Goal: Task Accomplishment & Management: Manage account settings

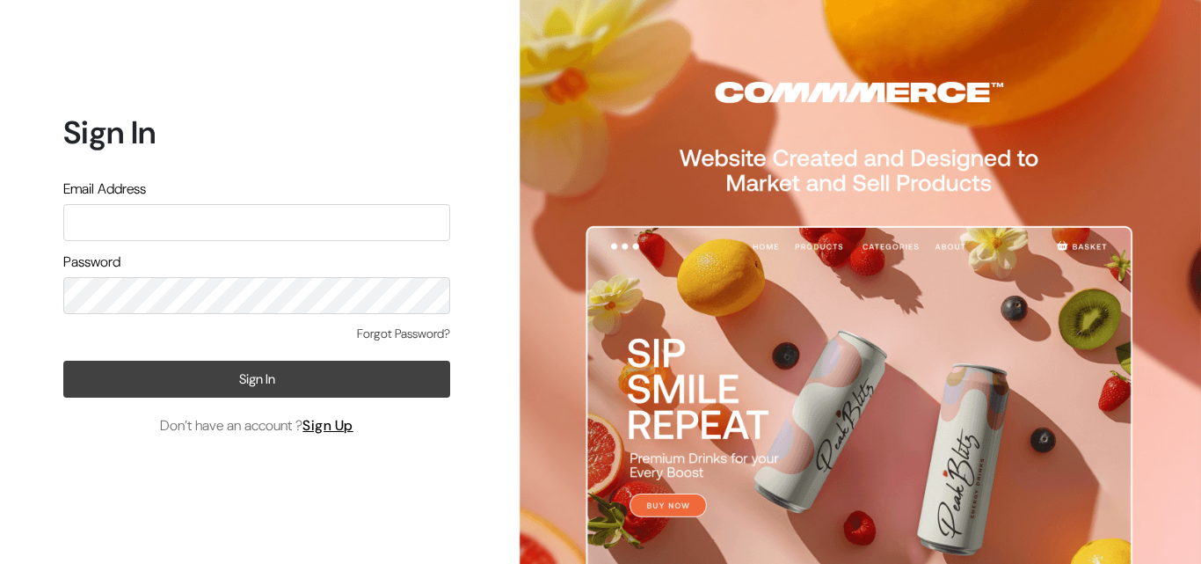
type input "shdumkco@gmail.com"
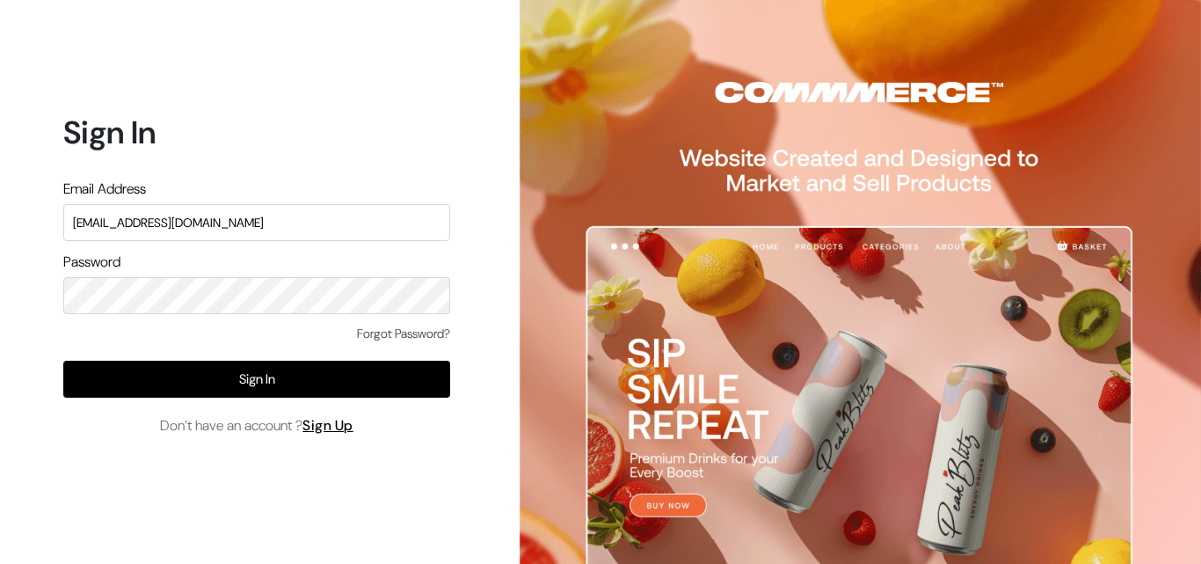
drag, startPoint x: 144, startPoint y: 382, endPoint x: 153, endPoint y: 403, distance: 22.0
click at [144, 382] on button "Sign In" at bounding box center [256, 378] width 387 height 37
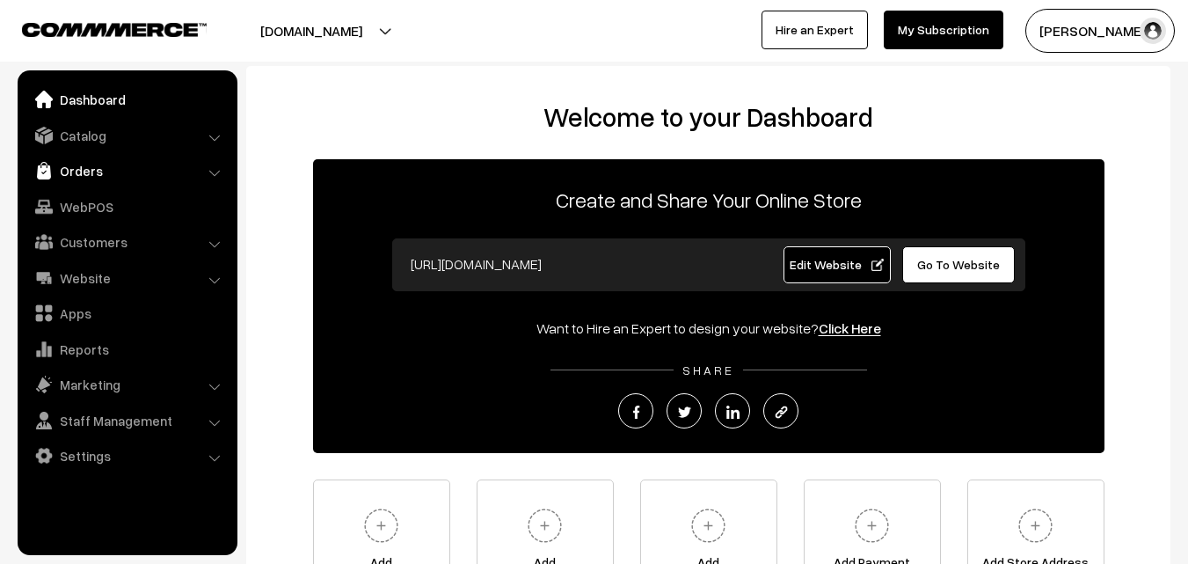
click at [62, 167] on link "Orders" at bounding box center [126, 171] width 209 height 32
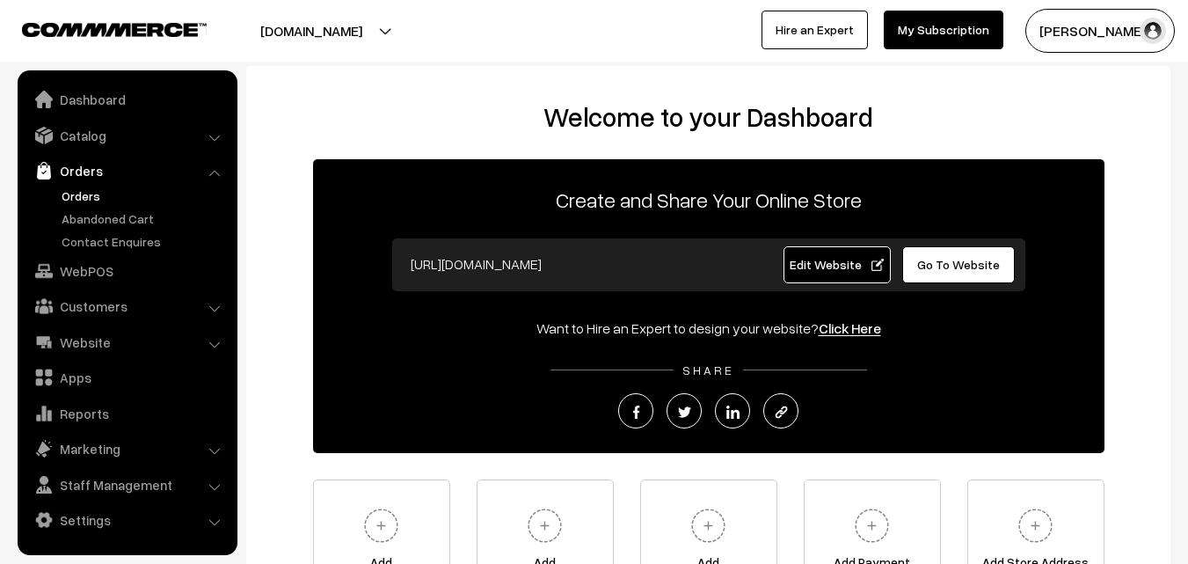
click at [86, 200] on link "Orders" at bounding box center [144, 195] width 174 height 18
